Goal: Communication & Community: Answer question/provide support

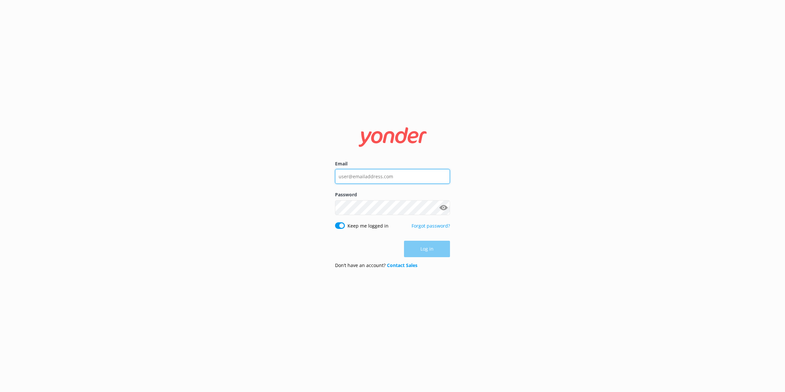
type input "[PERSON_NAME][EMAIL_ADDRESS][PERSON_NAME][DOMAIN_NAME]"
click at [438, 244] on div "Log in" at bounding box center [392, 249] width 115 height 16
click at [437, 248] on button "Log in" at bounding box center [427, 249] width 46 height 16
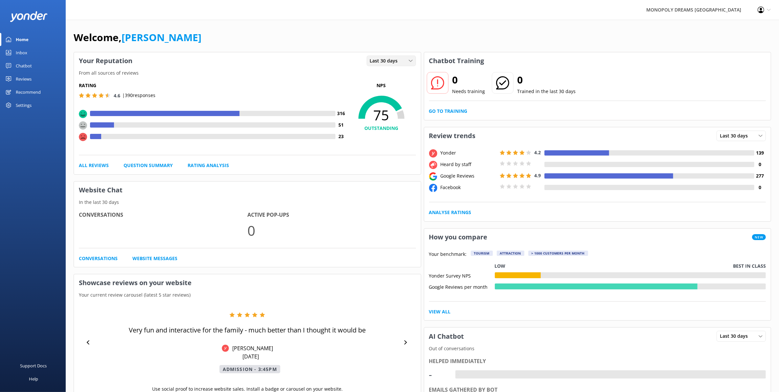
click at [398, 61] on span "Last 30 days" at bounding box center [386, 60] width 32 height 7
click at [392, 74] on link "Last 7 days" at bounding box center [396, 74] width 58 height 13
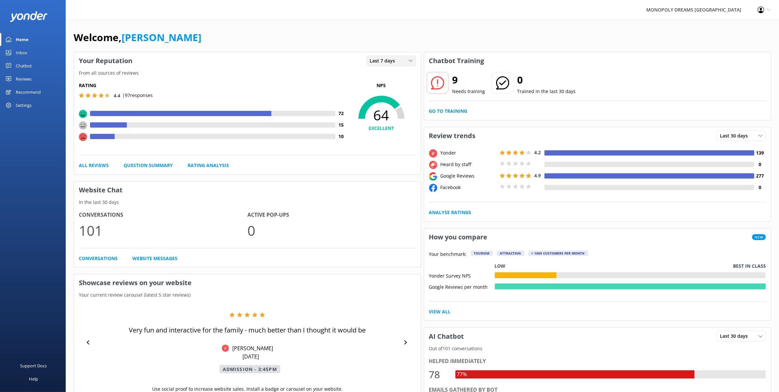
click at [383, 58] on span "Last 7 days" at bounding box center [384, 60] width 29 height 7
click at [98, 163] on link "All Reviews" at bounding box center [94, 165] width 30 height 7
click at [212, 164] on link "Rating Analysis" at bounding box center [208, 165] width 41 height 7
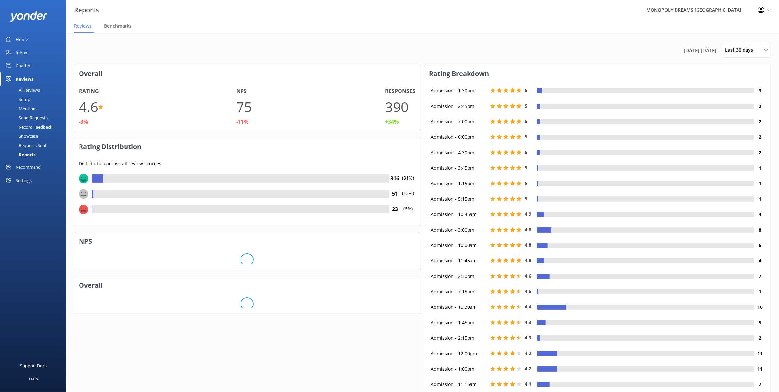
scroll to position [81, 340]
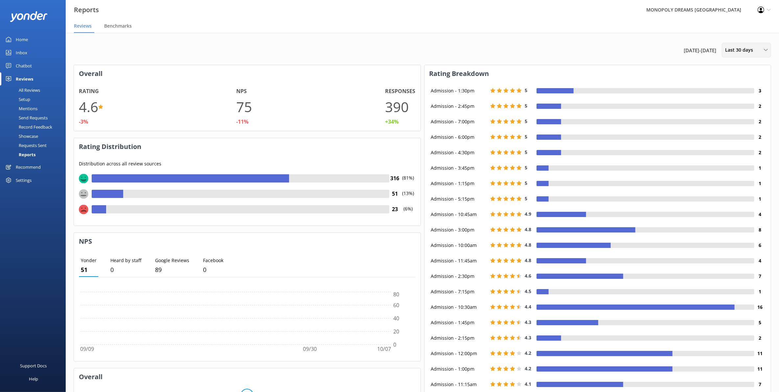
click at [731, 48] on span "Last 30 days" at bounding box center [741, 49] width 32 height 7
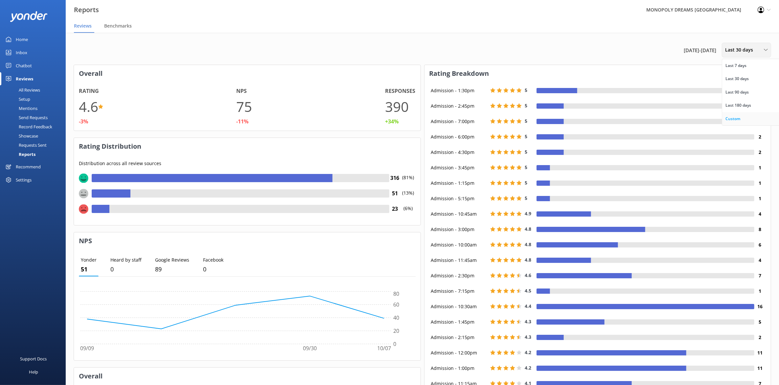
click at [737, 116] on div "Custom" at bounding box center [732, 119] width 15 height 7
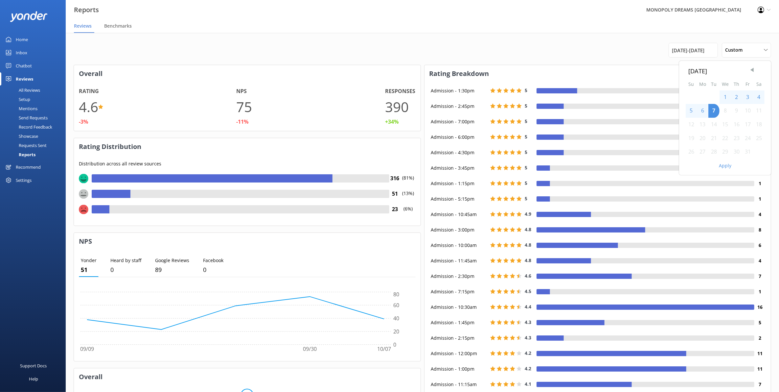
click at [751, 68] on span "Previous Month" at bounding box center [752, 70] width 7 height 7
click at [752, 69] on span "Previous Month" at bounding box center [752, 70] width 7 height 7
click at [748, 98] on div "4" at bounding box center [747, 97] width 11 height 14
click at [704, 137] on div "21" at bounding box center [702, 138] width 11 height 14
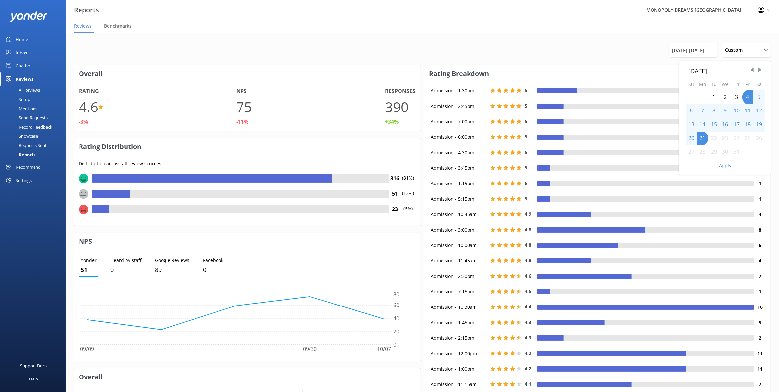
click at [724, 168] on button "Apply" at bounding box center [725, 165] width 12 height 5
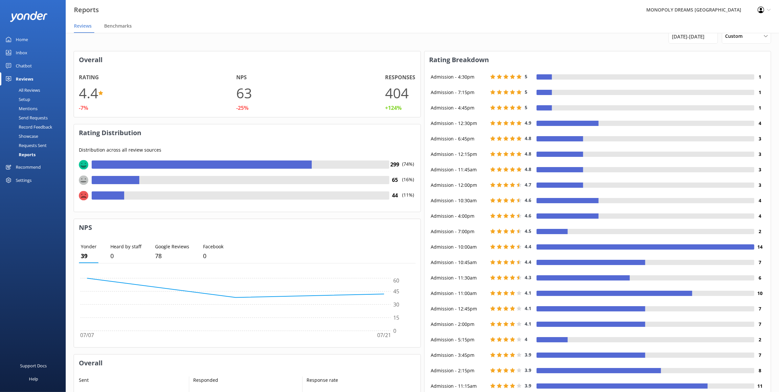
scroll to position [0, 0]
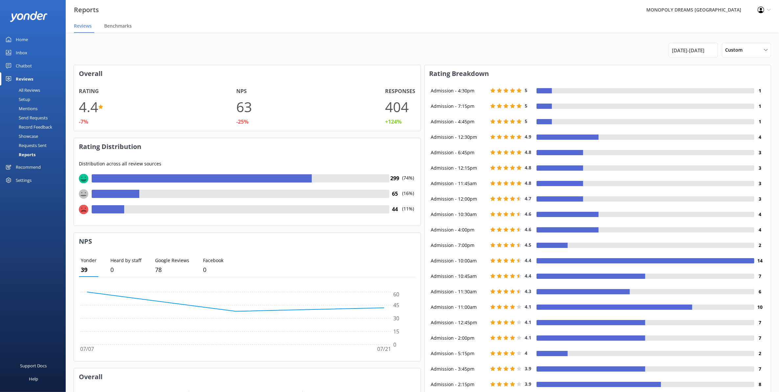
click at [724, 30] on nav "Reviews Benchmarks" at bounding box center [422, 26] width 713 height 13
click at [725, 48] on div "Custom" at bounding box center [746, 49] width 46 height 7
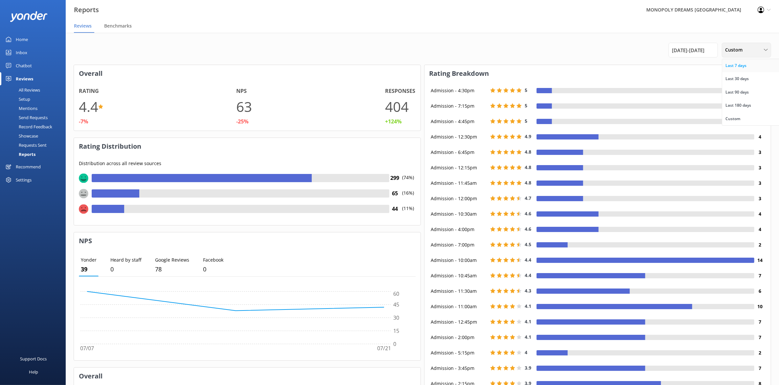
click at [738, 67] on div "Last 7 days" at bounding box center [735, 65] width 21 height 7
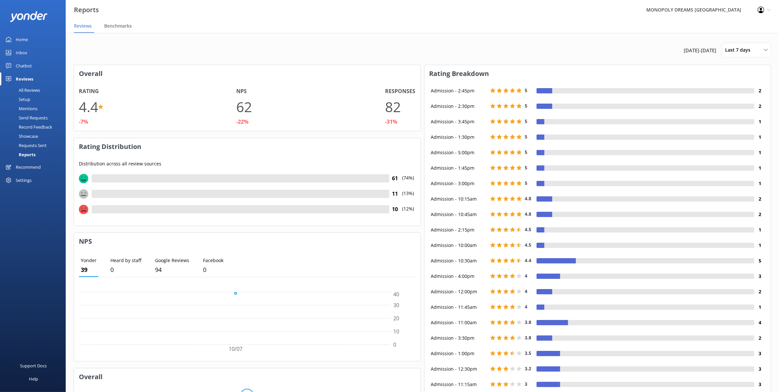
scroll to position [81, 340]
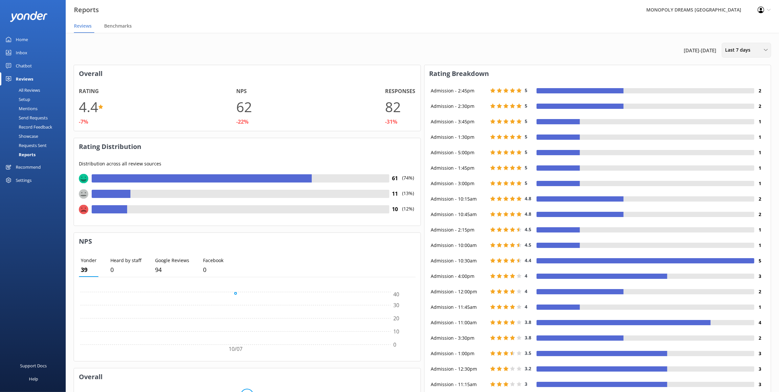
click at [748, 49] on span "Last 7 days" at bounding box center [739, 49] width 29 height 7
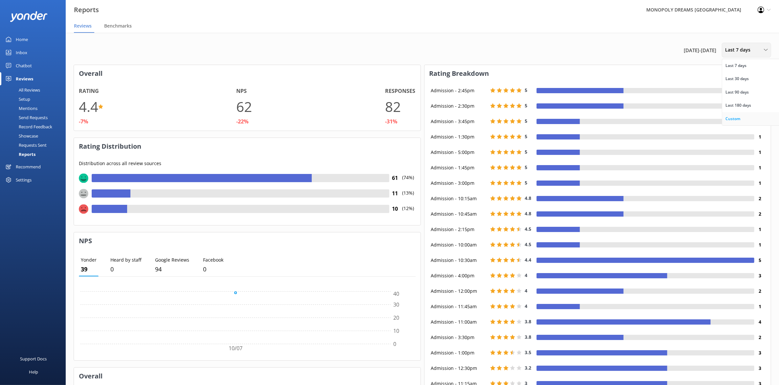
click at [740, 116] on link "Custom" at bounding box center [751, 118] width 58 height 13
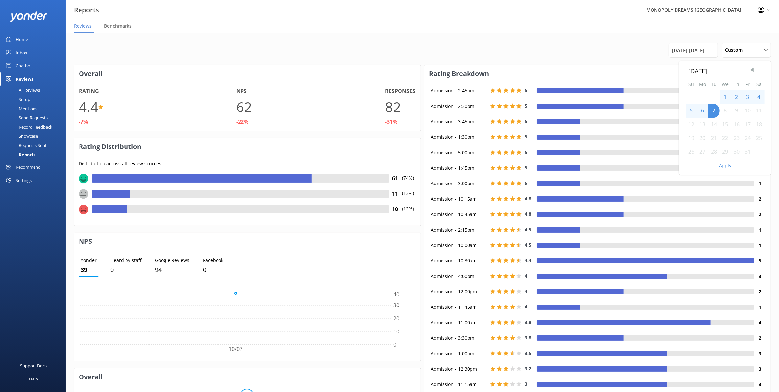
click at [751, 71] on span "Previous Month" at bounding box center [752, 70] width 7 height 7
click at [705, 137] on div "22" at bounding box center [702, 138] width 11 height 14
click at [759, 71] on span "Next Month" at bounding box center [759, 70] width 7 height 7
click at [704, 111] on div "6" at bounding box center [702, 111] width 11 height 14
click at [724, 165] on button "Apply" at bounding box center [725, 165] width 12 height 5
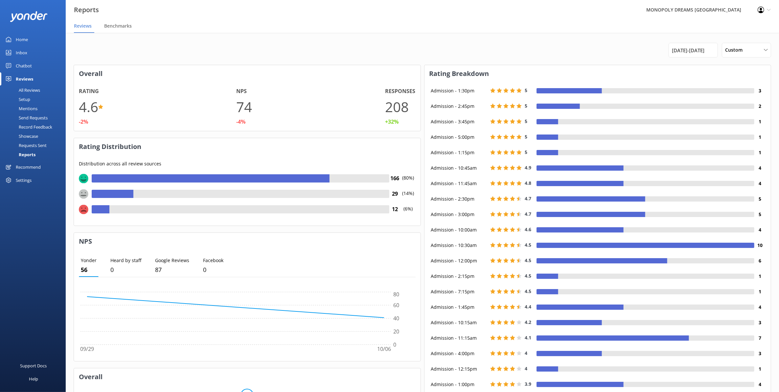
click at [151, 73] on h3 "Overall" at bounding box center [247, 73] width 347 height 17
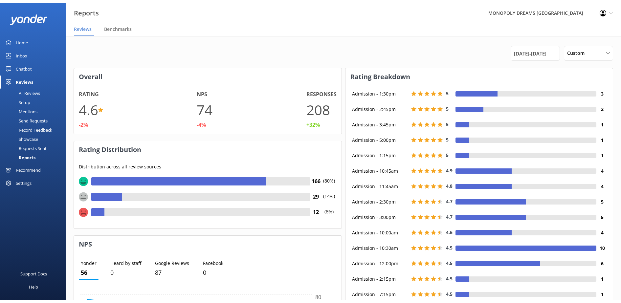
scroll to position [81, 261]
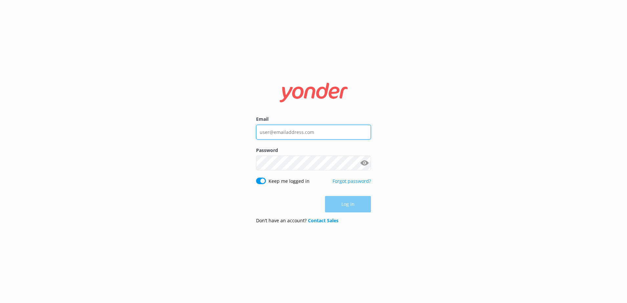
type input "[PERSON_NAME][EMAIL_ADDRESS][PERSON_NAME][DOMAIN_NAME]"
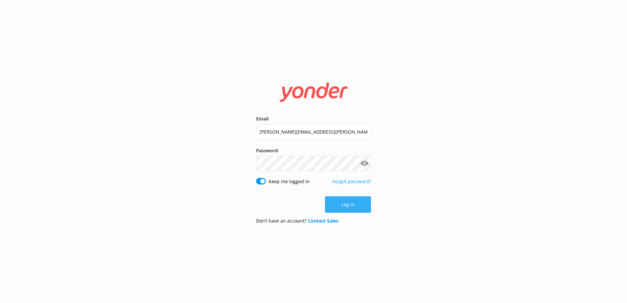
drag, startPoint x: 0, startPoint y: 0, endPoint x: 345, endPoint y: 203, distance: 399.9
click at [345, 203] on div "Log in" at bounding box center [313, 204] width 115 height 16
click at [345, 203] on button "Log in" at bounding box center [348, 204] width 46 height 16
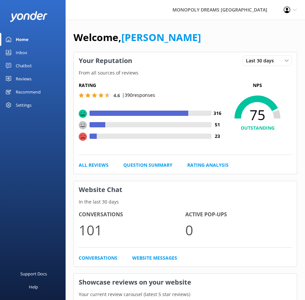
click at [28, 77] on div "Reviews" at bounding box center [24, 78] width 16 height 13
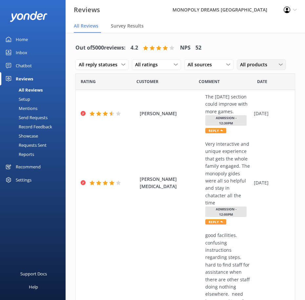
click at [267, 59] on div "All products All products General Admission Ticket Admission - 10:00am Admissio…" at bounding box center [261, 64] width 49 height 11
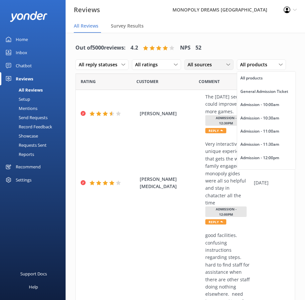
click at [212, 66] on span "All sources" at bounding box center [202, 64] width 28 height 7
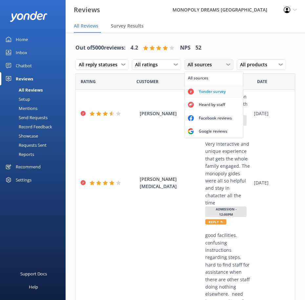
click at [223, 96] on link "Yonder survey" at bounding box center [214, 91] width 58 height 13
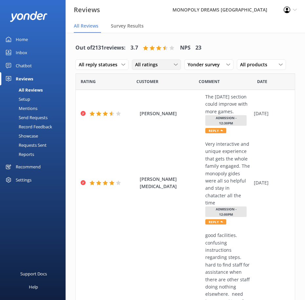
click at [155, 64] on span "All ratings" at bounding box center [148, 64] width 27 height 7
click at [164, 91] on div "Promoters" at bounding box center [157, 91] width 30 height 7
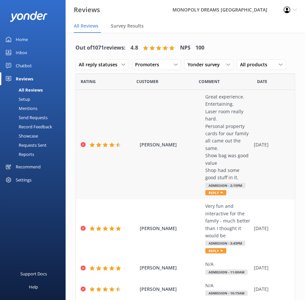
click at [109, 187] on div "JEFF MILKINS Great experience. Entertaining. Laser room really hard. Personal p…" at bounding box center [185, 144] width 219 height 109
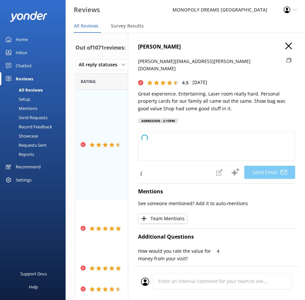
type textarea "Hi Jeff, thank you so much for your feedback and for visiting us! We're glad yo…"
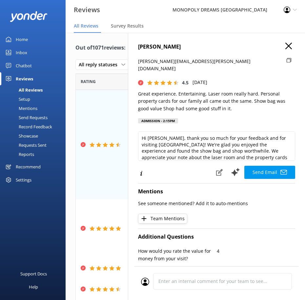
click at [136, 236] on div "JEFF MILKINS jeff.milkins@salvationarmy.org.au 4.5 Mon, 6th Oct 2025 Great expe…" at bounding box center [216, 183] width 177 height 300
click at [286, 46] on use "button" at bounding box center [289, 46] width 7 height 7
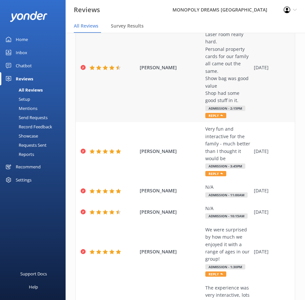
scroll to position [88, 0]
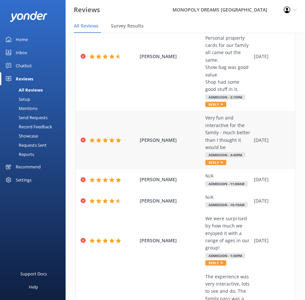
click at [268, 139] on div "MEL DUDEK Very fun and interactive for the family - much better than I thought …" at bounding box center [185, 140] width 219 height 58
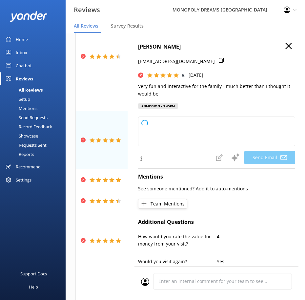
type textarea "Thank you so much, Mel! We're thrilled to hear your family had a great time and…"
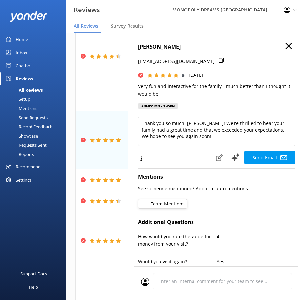
click at [181, 48] on h4 "[PERSON_NAME]" at bounding box center [216, 47] width 157 height 9
click at [286, 45] on use "button" at bounding box center [289, 46] width 7 height 7
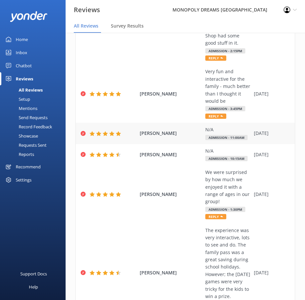
scroll to position [163, 0]
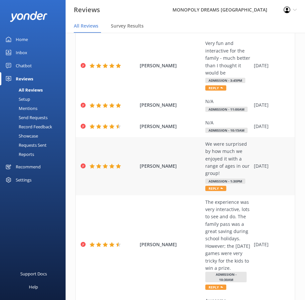
click at [257, 175] on div "LYNDE ADAMS We were surprised by how much we enjoyed it with a range of ages in…" at bounding box center [185, 166] width 219 height 58
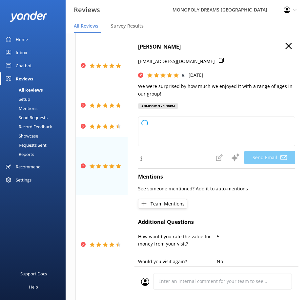
type textarea "Thank you so much, Lynde! We’re delighted to hear that everyone in your group h…"
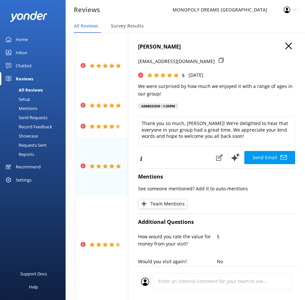
click at [179, 24] on nav "All Reviews Survey Results" at bounding box center [186, 26] width 240 height 13
click at [286, 46] on use "button" at bounding box center [289, 46] width 7 height 7
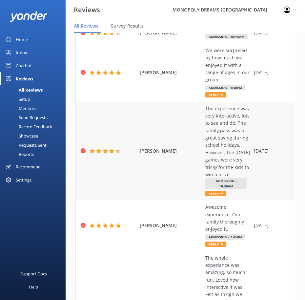
scroll to position [257, 0]
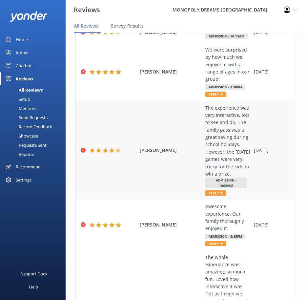
click at [258, 200] on div "JESSICA SCIRE The experience was very interactive, lots to see and do. The fami…" at bounding box center [185, 150] width 219 height 99
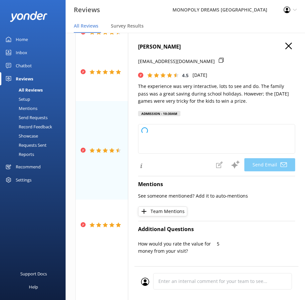
type textarea "Thank you so much for your feedback, Jessica! We're glad you and your family en…"
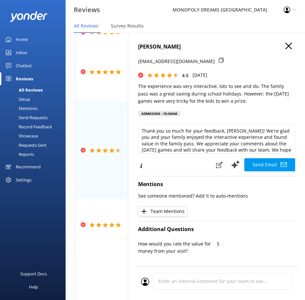
click at [175, 183] on h4 "Mentions" at bounding box center [216, 184] width 157 height 9
click at [286, 47] on use "button" at bounding box center [289, 46] width 7 height 7
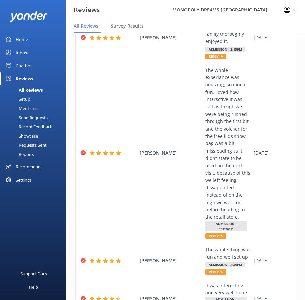
scroll to position [389, 0]
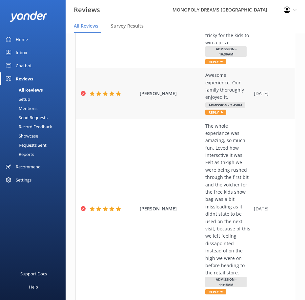
click at [246, 119] on div "ERIC CHEUNG Awesome experience. Our family thoroughly enjoyed it. Admission - 2…" at bounding box center [185, 93] width 219 height 51
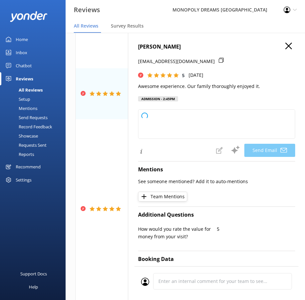
type textarea "Thank you so much, Eric! We're thrilled to hear your family had an awesome expe…"
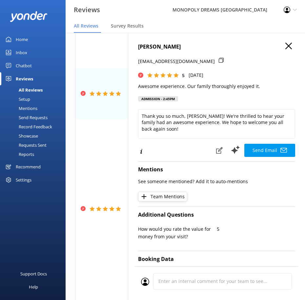
click at [177, 153] on div "Send Email" at bounding box center [216, 150] width 157 height 14
click at [286, 47] on h4 "ERIC CHEUNG" at bounding box center [216, 47] width 157 height 9
click at [286, 49] on icon "button" at bounding box center [289, 46] width 7 height 7
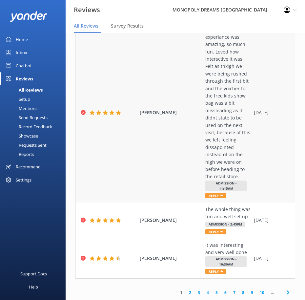
scroll to position [571, 0]
click at [252, 203] on div "CATALINA CRESPO The whole thing was fun and well set up Admission - 2:45pm Repl…" at bounding box center [185, 221] width 219 height 36
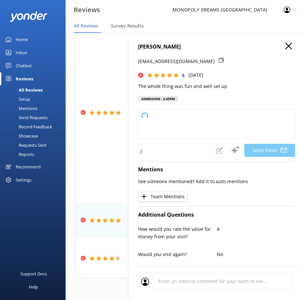
type textarea "Thank you so much, Catalina! We're thrilled to hear you had fun and enjoyed our…"
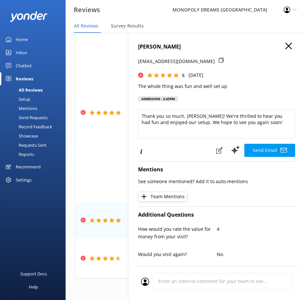
click at [181, 151] on div "Send Email" at bounding box center [216, 150] width 157 height 14
click at [286, 47] on icon "button" at bounding box center [289, 46] width 7 height 7
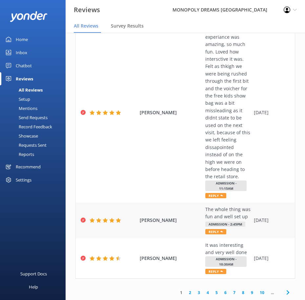
scroll to position [13, 0]
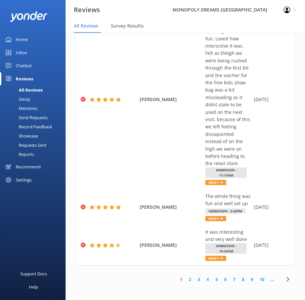
click at [186, 279] on link "2" at bounding box center [190, 280] width 9 height 6
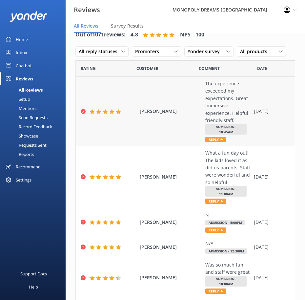
click at [259, 105] on div "SHERIDAN GENTILI The experience exceeded my expectations. Great immersive exper…" at bounding box center [185, 111] width 219 height 69
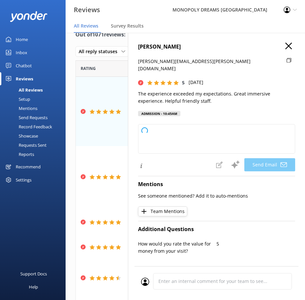
type textarea "Thank you so much, Sheridan! We're thrilled to hear you had such a great experi…"
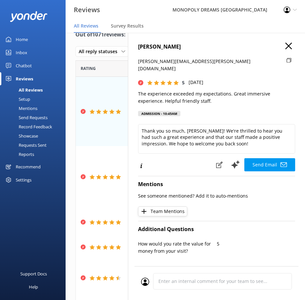
click at [158, 161] on div "Send Email" at bounding box center [216, 165] width 157 height 14
click at [286, 45] on icon "button" at bounding box center [289, 46] width 7 height 7
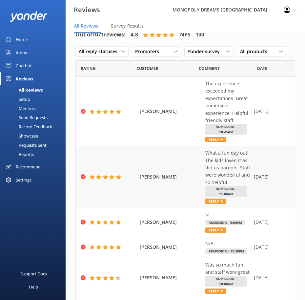
click at [242, 179] on div "What a fun day out! The kids loved it as did us parents. Staff were wonderful a…" at bounding box center [228, 167] width 45 height 37
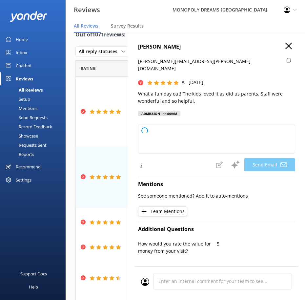
type textarea "Thank you so much, Vanessa! We're thrilled to hear your family had a great day …"
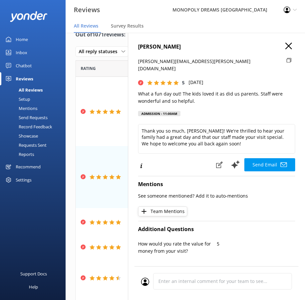
click at [176, 90] on p "What a fun day out! The kids loved it as did us parents. Staff were wonderful a…" at bounding box center [216, 97] width 157 height 15
click at [286, 46] on use "button" at bounding box center [289, 46] width 7 height 7
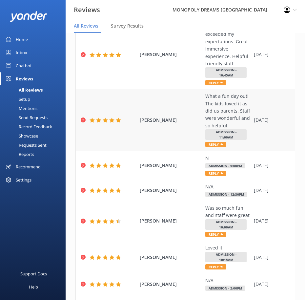
scroll to position [113, 0]
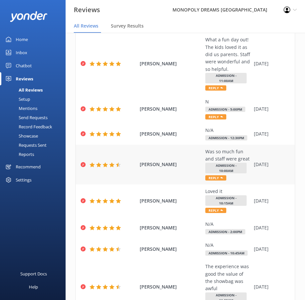
click at [250, 183] on div "CASS FELTHAM Was so much fun and staff were great Admission - 10:00am Reply 04 …" at bounding box center [185, 165] width 219 height 40
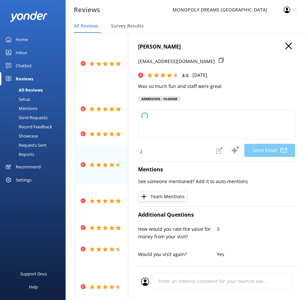
type textarea "Thank you so much, Cass! We're thrilled you had a fun time and appreciated our …"
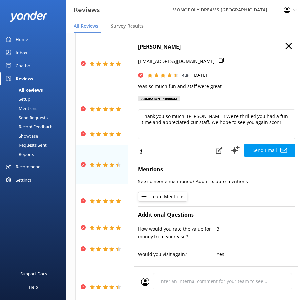
click at [264, 239] on div "3" at bounding box center [256, 236] width 79 height 21
click at [284, 47] on div "CASS FELTHAM cassposh69@hotmail.com 4.5 Sat, 4th Oct 2025 Was so much fun and s…" at bounding box center [216, 183] width 177 height 300
click at [286, 47] on icon "button" at bounding box center [289, 46] width 7 height 7
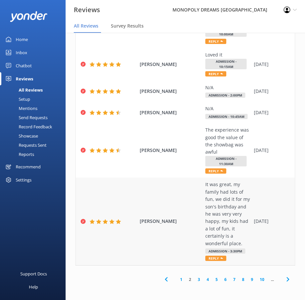
scroll to position [306, 0]
click at [257, 194] on div "NICOLE MCCRACKEN It was great, my family had lots of fun, we did it for my son'…" at bounding box center [185, 221] width 219 height 87
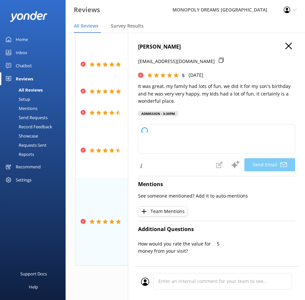
type textarea "Thank you so much, Nicole! We're thrilled to hear your family had a wonderful t…"
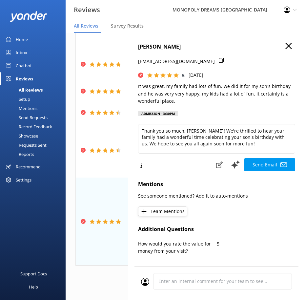
click at [164, 93] on p "It was great, my family had lots of fun, we did it for my son's birthday and he…" at bounding box center [216, 94] width 157 height 22
click at [286, 46] on icon "button" at bounding box center [289, 46] width 7 height 7
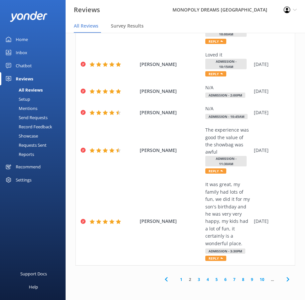
click at [195, 279] on link "3" at bounding box center [199, 280] width 9 height 6
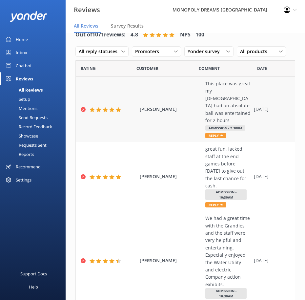
click at [273, 119] on div "CHRISTINA ELLIS This place was great my 7 year old had an absolute ball was ent…" at bounding box center [185, 109] width 219 height 65
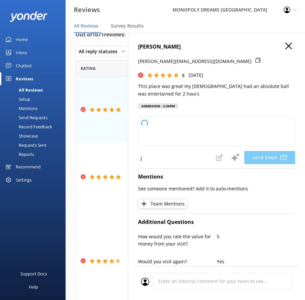
type textarea "Thank you so much, Christina! We're thrilled to hear your 7-year-old had such a…"
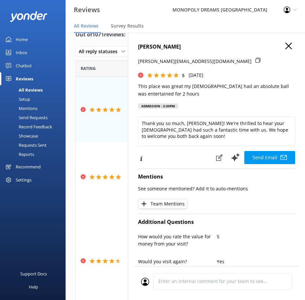
click at [165, 85] on p "This place was great my 7 year old had an absolute ball was entertained for 2 h…" at bounding box center [216, 90] width 157 height 15
click at [289, 49] on h4 "CHRISTINA ELLIS" at bounding box center [216, 47] width 157 height 9
click at [286, 48] on icon "button" at bounding box center [289, 46] width 7 height 7
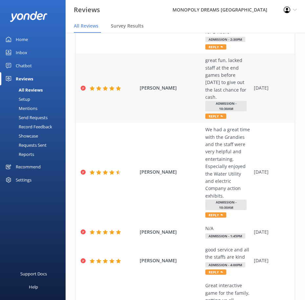
scroll to position [92, 0]
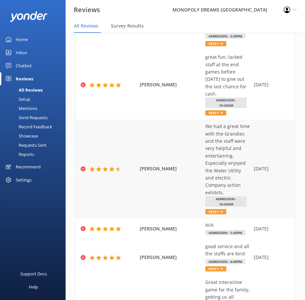
click at [242, 162] on div "We had a great time with the Grandies and the staff were very helpful and enter…" at bounding box center [228, 160] width 45 height 74
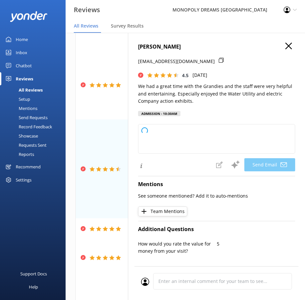
type textarea "Thank you so much for your wonderful review, Jan! We're delighted to hear you a…"
